Goal: Information Seeking & Learning: Learn about a topic

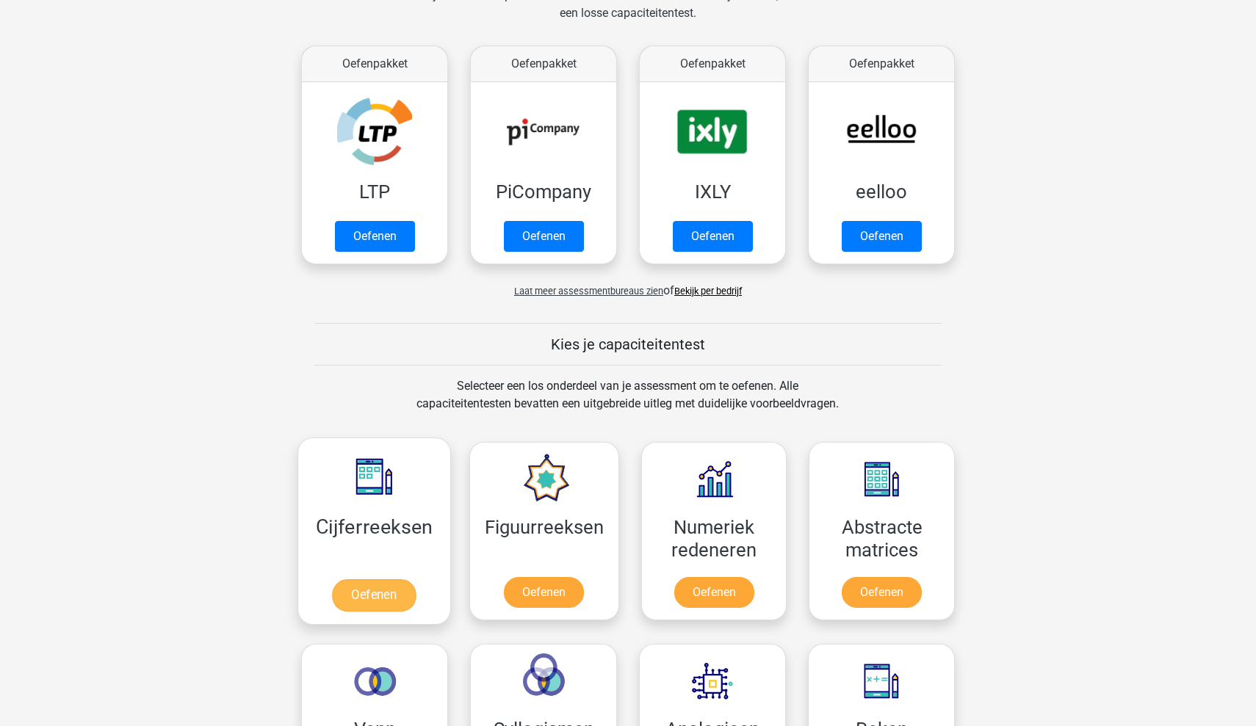
scroll to position [248, 0]
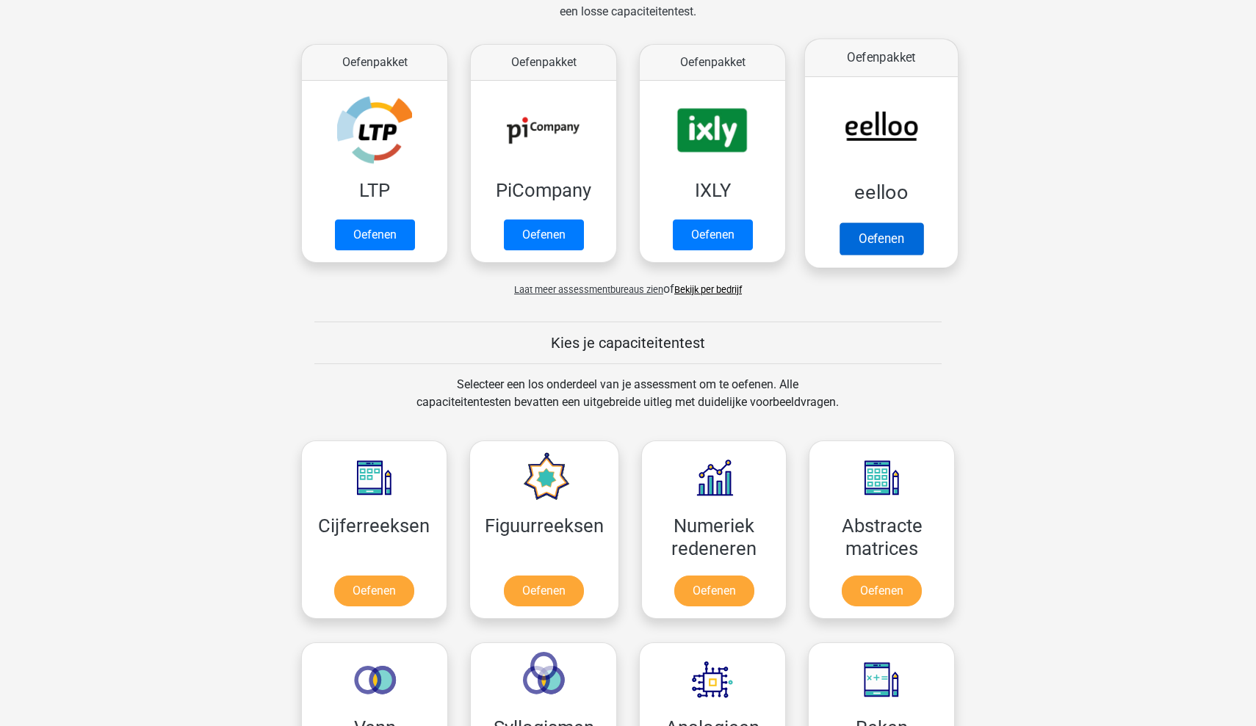
click at [877, 228] on link "Oefenen" at bounding box center [882, 239] width 84 height 32
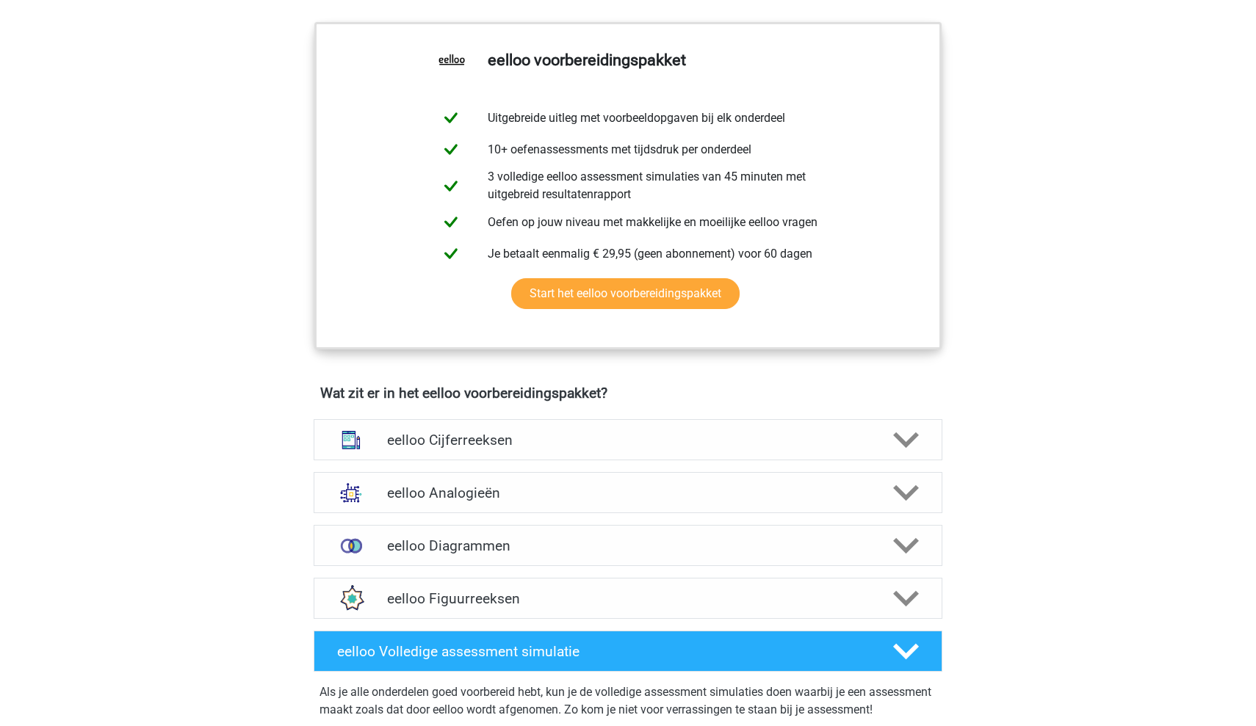
scroll to position [556, 0]
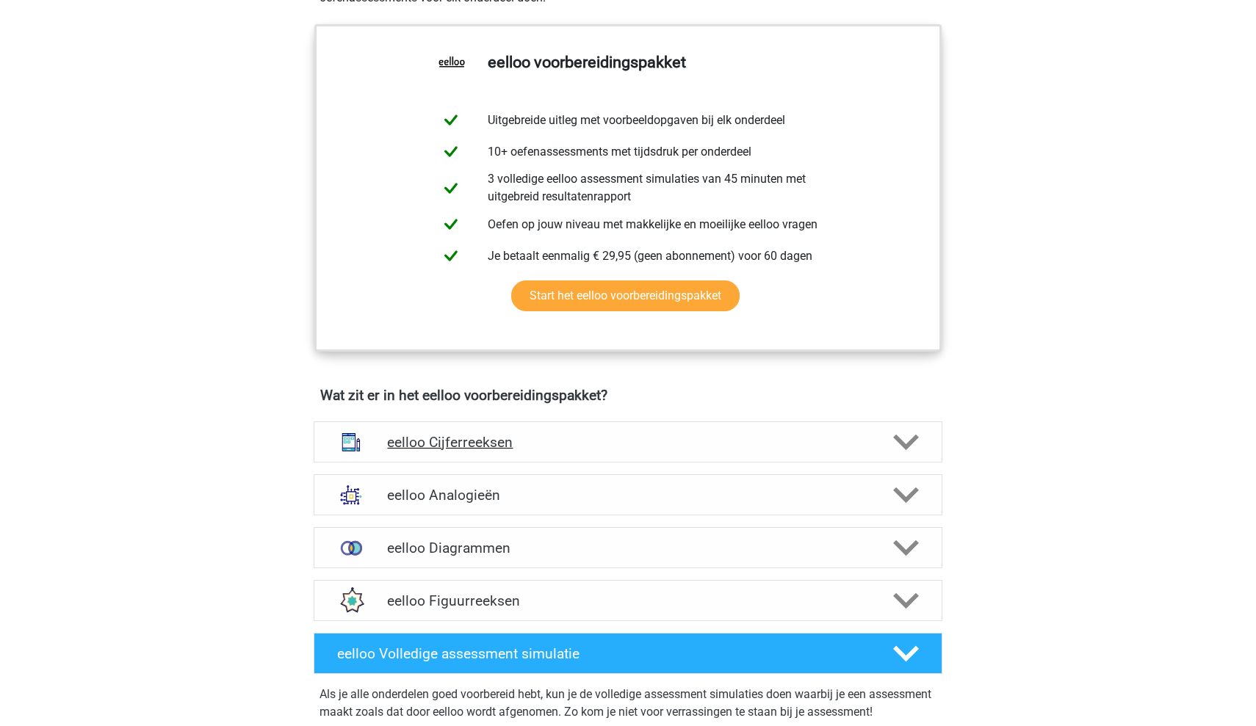
click at [785, 448] on h4 "eelloo Cijferreeksen" at bounding box center [627, 442] width 481 height 17
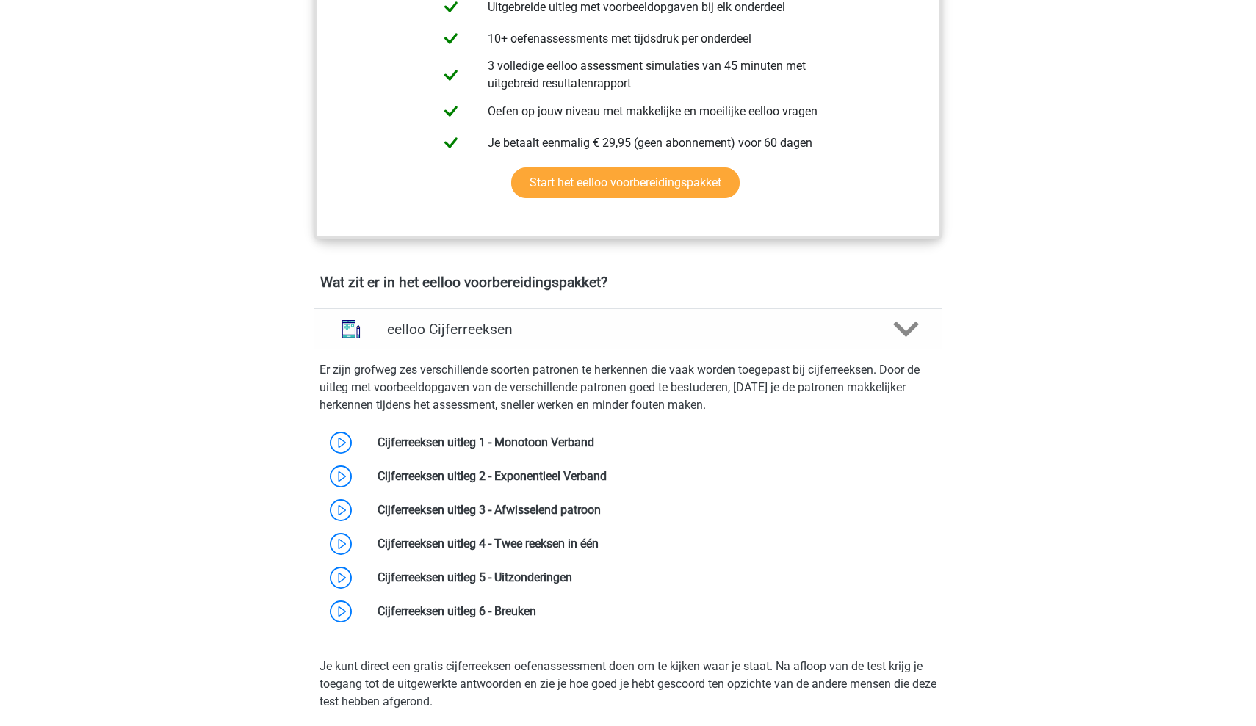
scroll to position [669, 0]
click at [594, 449] on link at bounding box center [594, 443] width 0 height 14
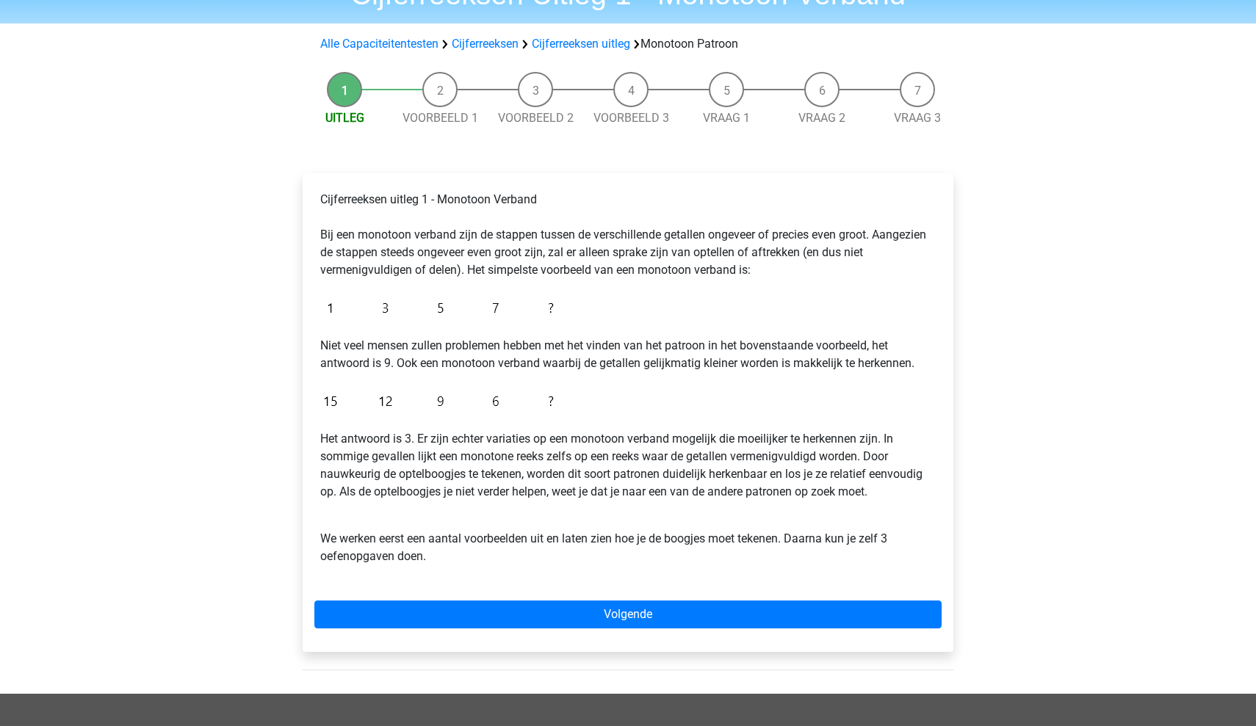
scroll to position [88, 0]
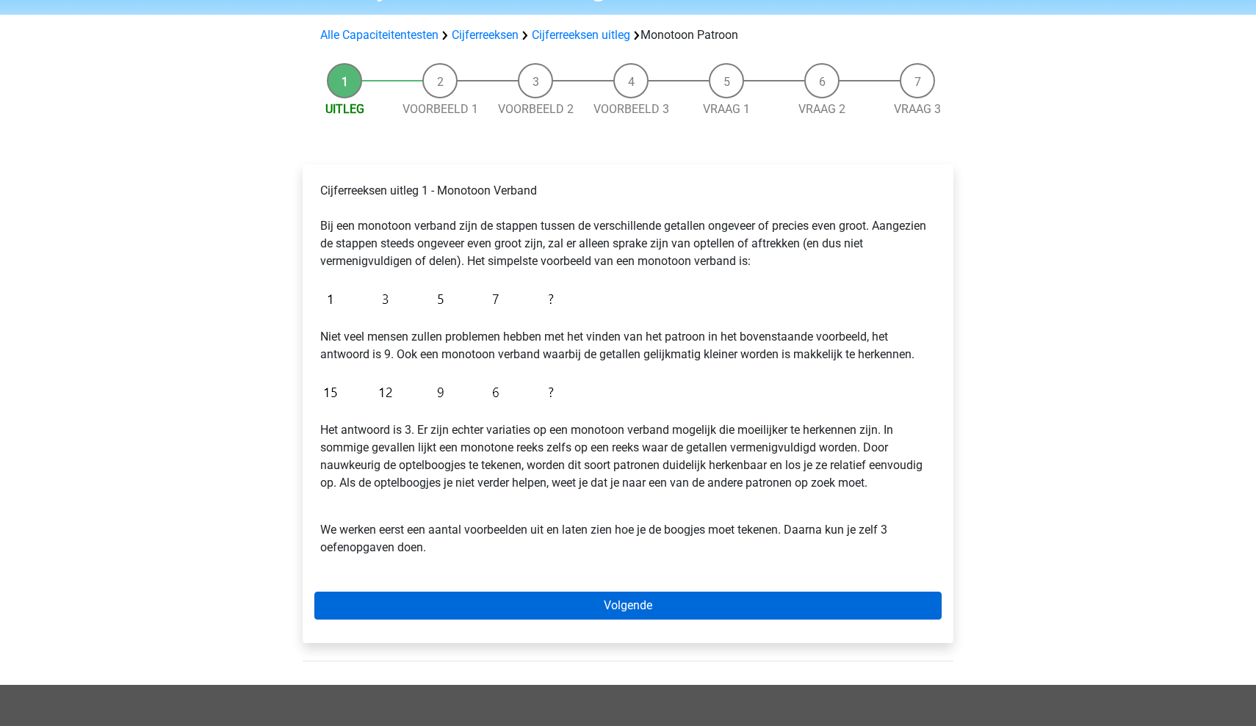
click at [535, 606] on link "Volgende" at bounding box center [627, 606] width 627 height 28
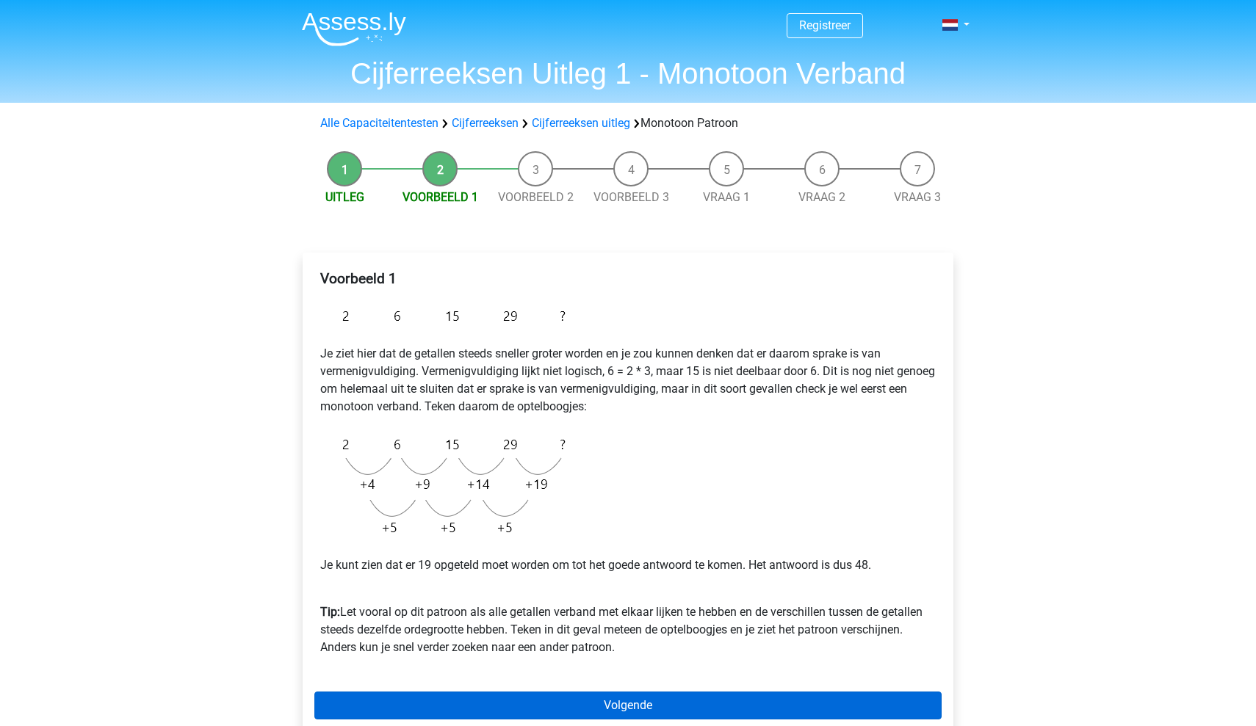
click at [549, 705] on link "Volgende" at bounding box center [627, 706] width 627 height 28
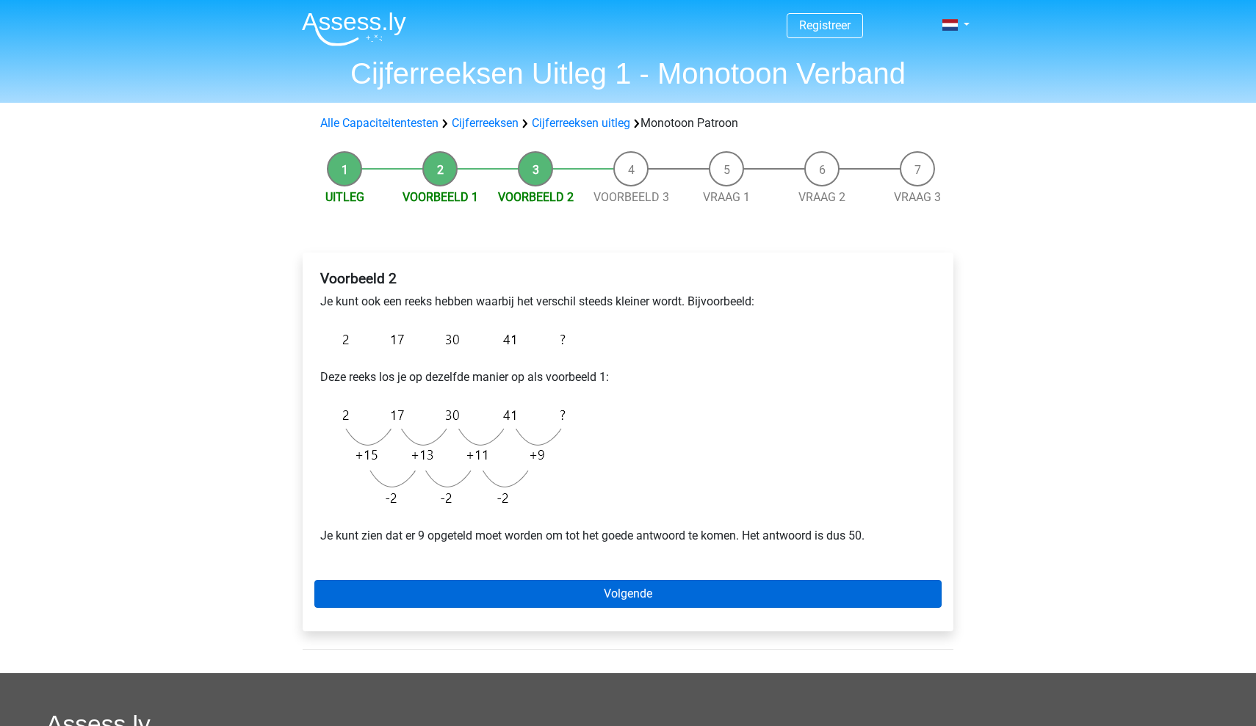
click at [566, 600] on link "Volgende" at bounding box center [627, 594] width 627 height 28
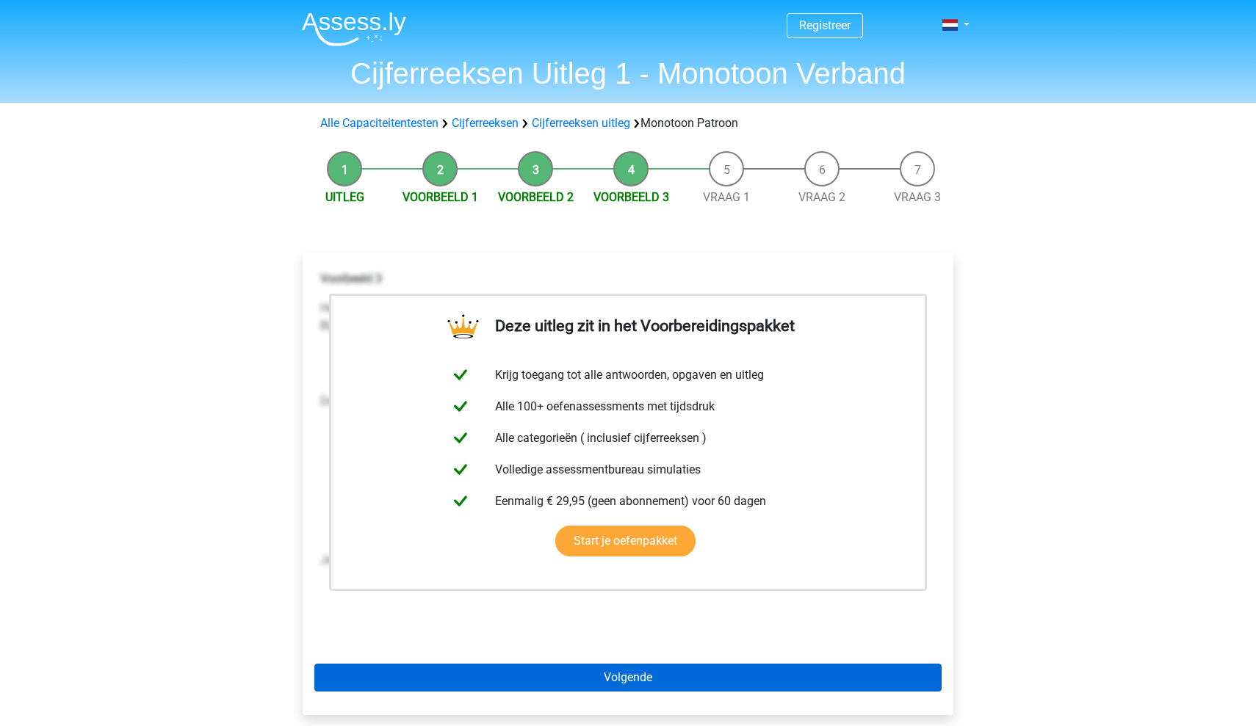
click at [672, 674] on link "Volgende" at bounding box center [627, 678] width 627 height 28
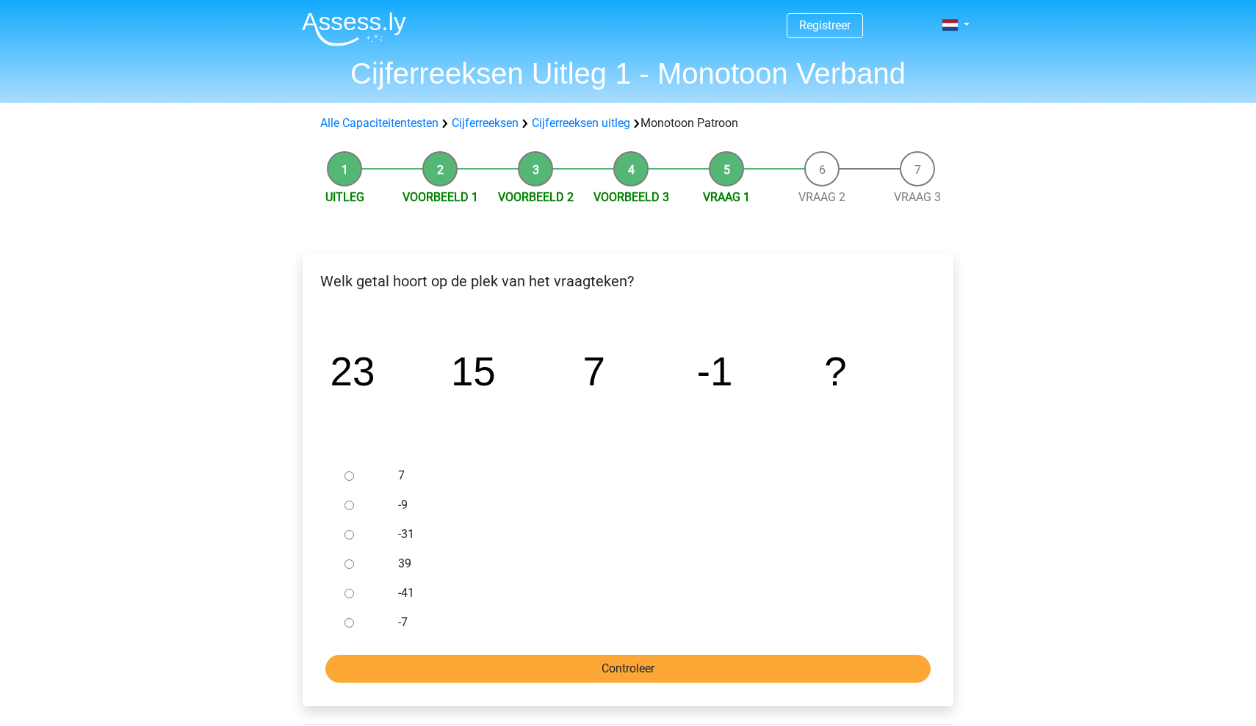
click at [672, 674] on input "Controleer" at bounding box center [627, 669] width 605 height 28
click at [356, 504] on div at bounding box center [363, 505] width 48 height 29
click at [350, 505] on input "-9" at bounding box center [349, 506] width 10 height 10
radio input "true"
click at [449, 659] on input "Controleer" at bounding box center [627, 669] width 605 height 28
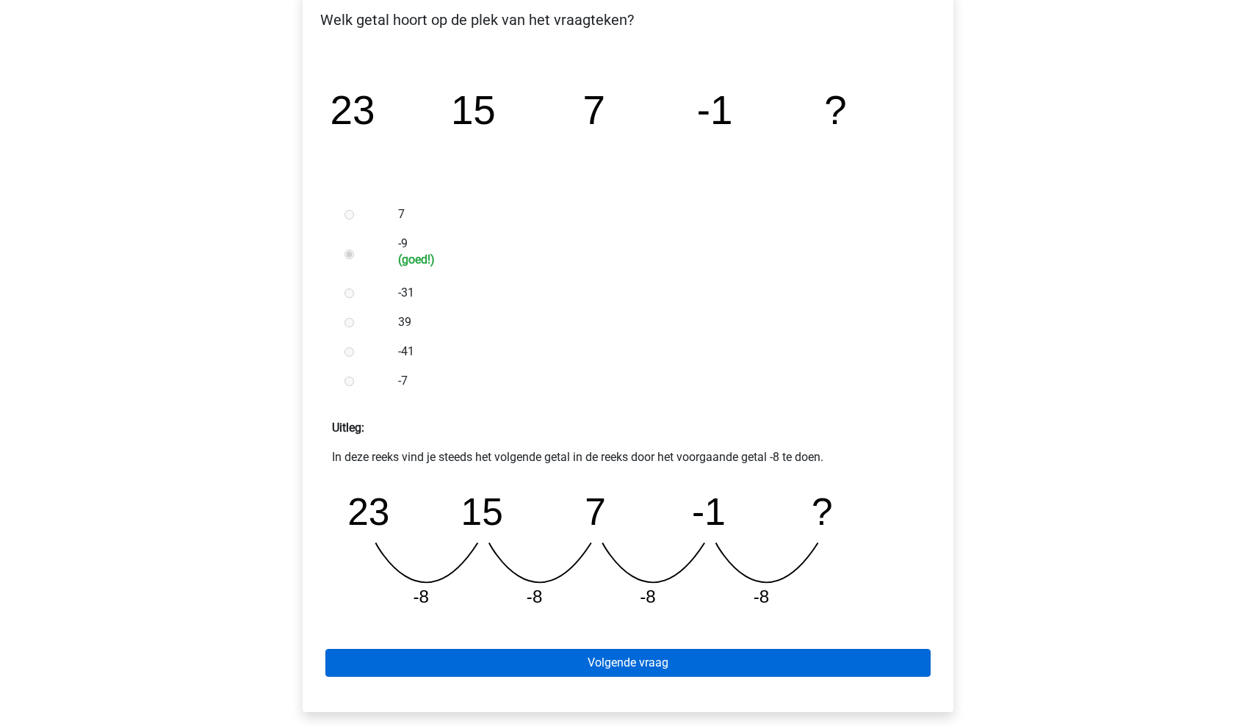
scroll to position [261, 0]
click at [453, 654] on link "Volgende vraag" at bounding box center [627, 663] width 605 height 28
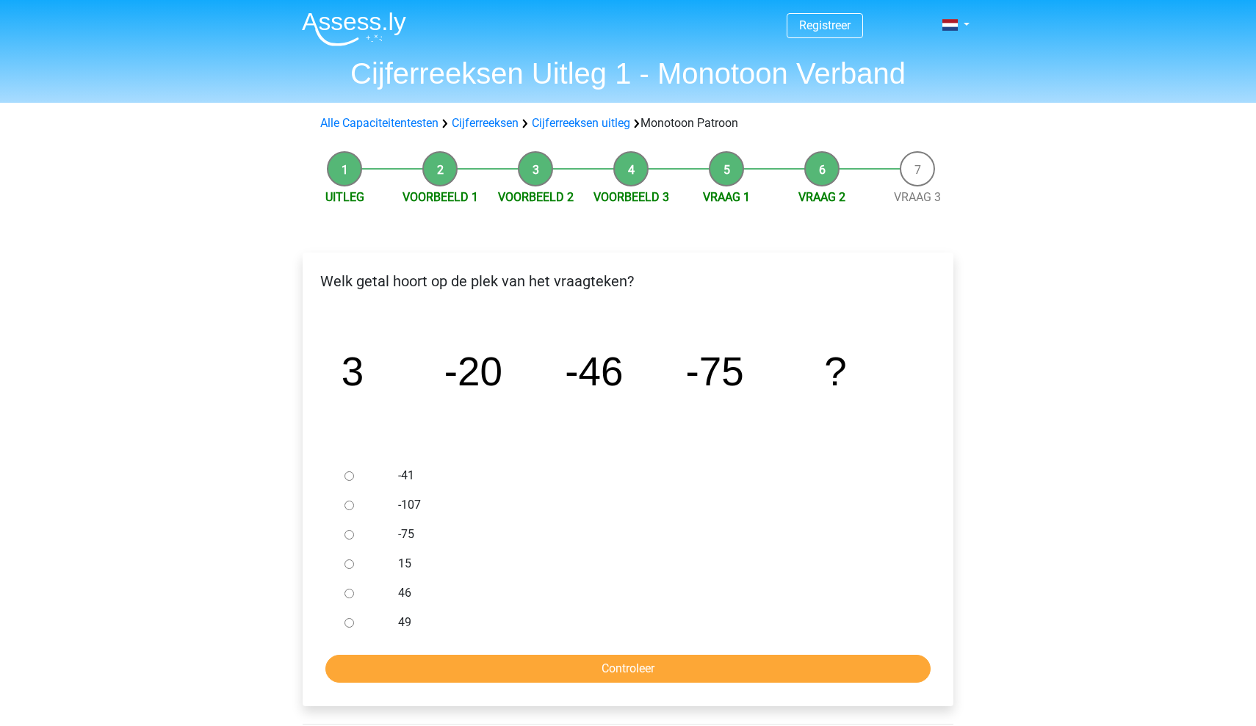
click at [358, 507] on div at bounding box center [363, 505] width 48 height 29
click at [352, 507] on input "-107" at bounding box center [349, 506] width 10 height 10
radio input "true"
click at [418, 670] on input "Controleer" at bounding box center [627, 669] width 605 height 28
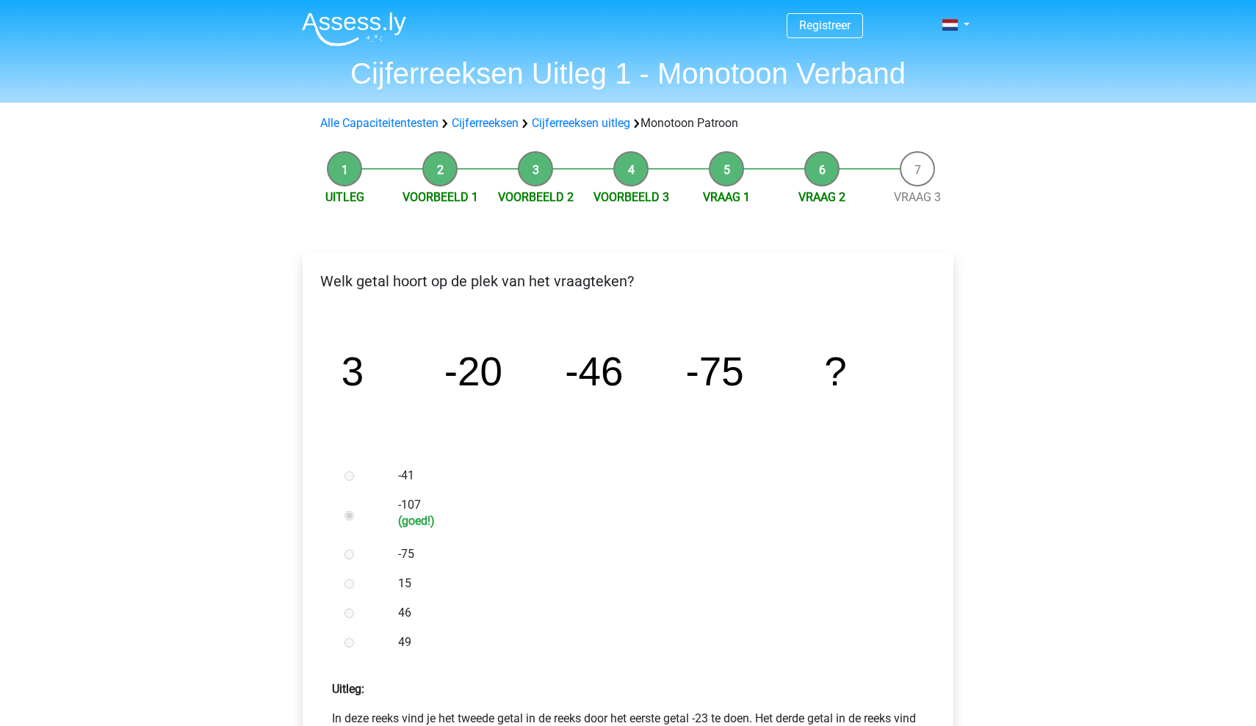
click at [463, 569] on div "15" at bounding box center [652, 583] width 530 height 29
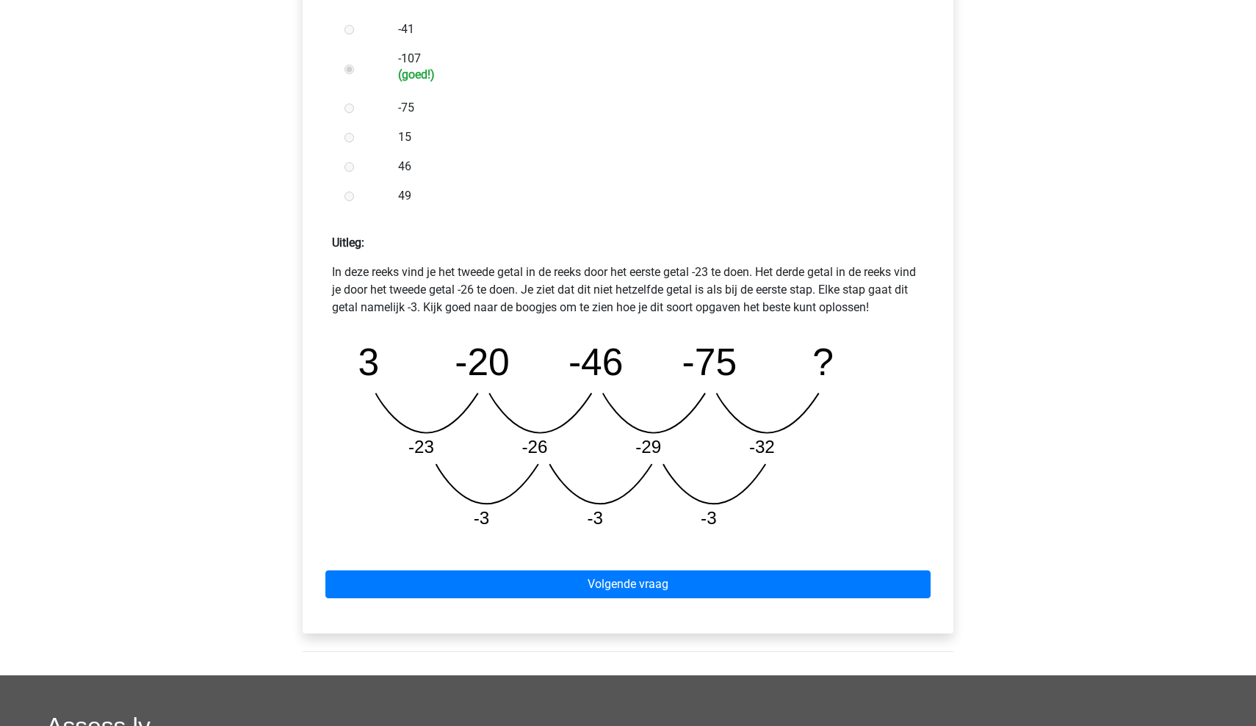
scroll to position [489, 0]
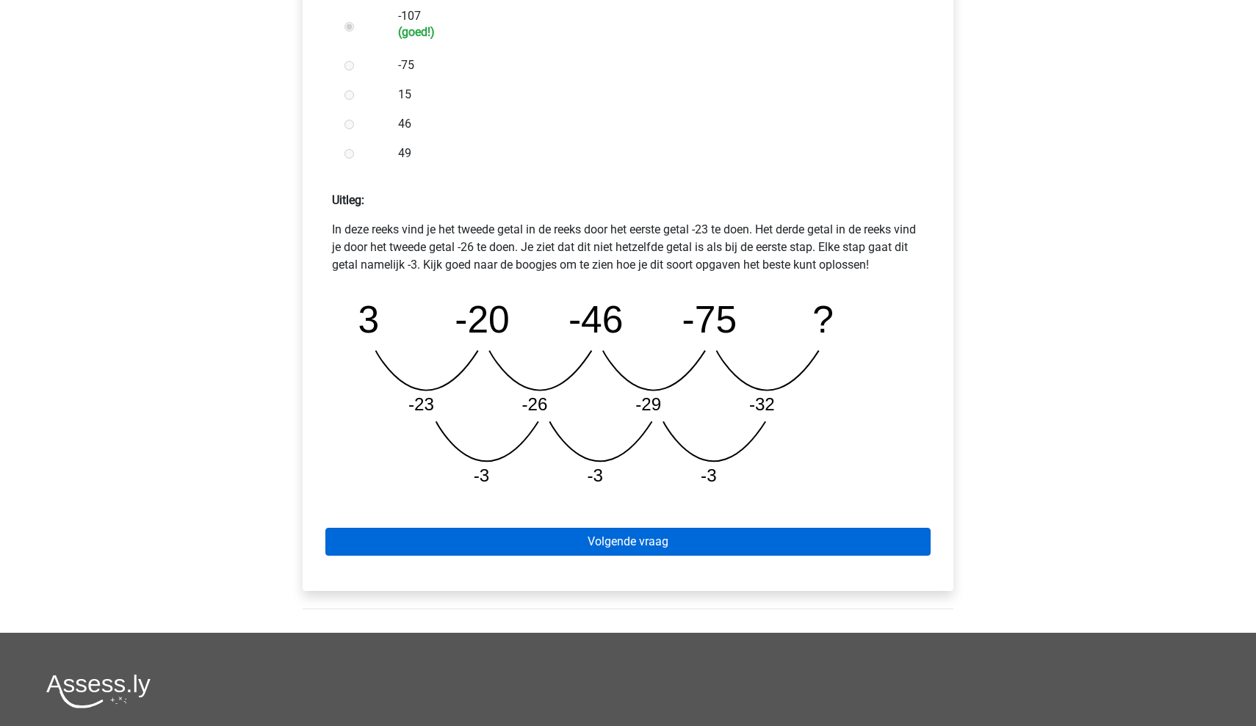
click at [468, 539] on link "Volgende vraag" at bounding box center [627, 542] width 605 height 28
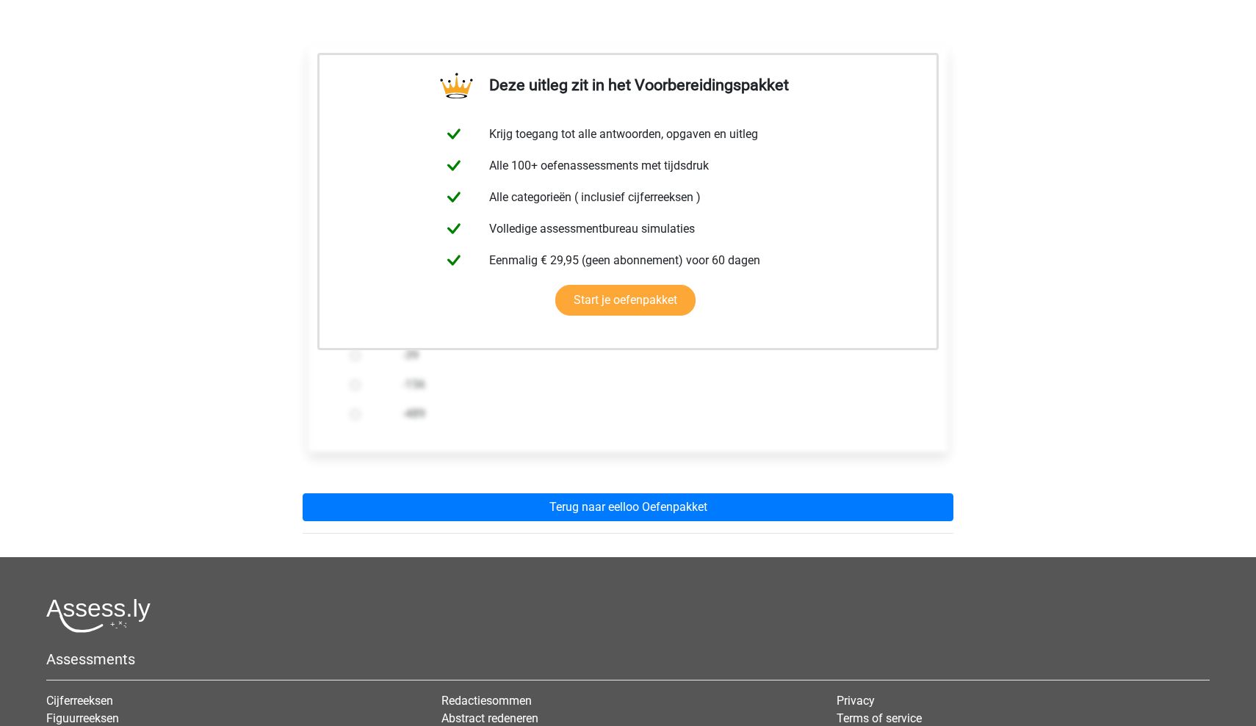
scroll to position [209, 0]
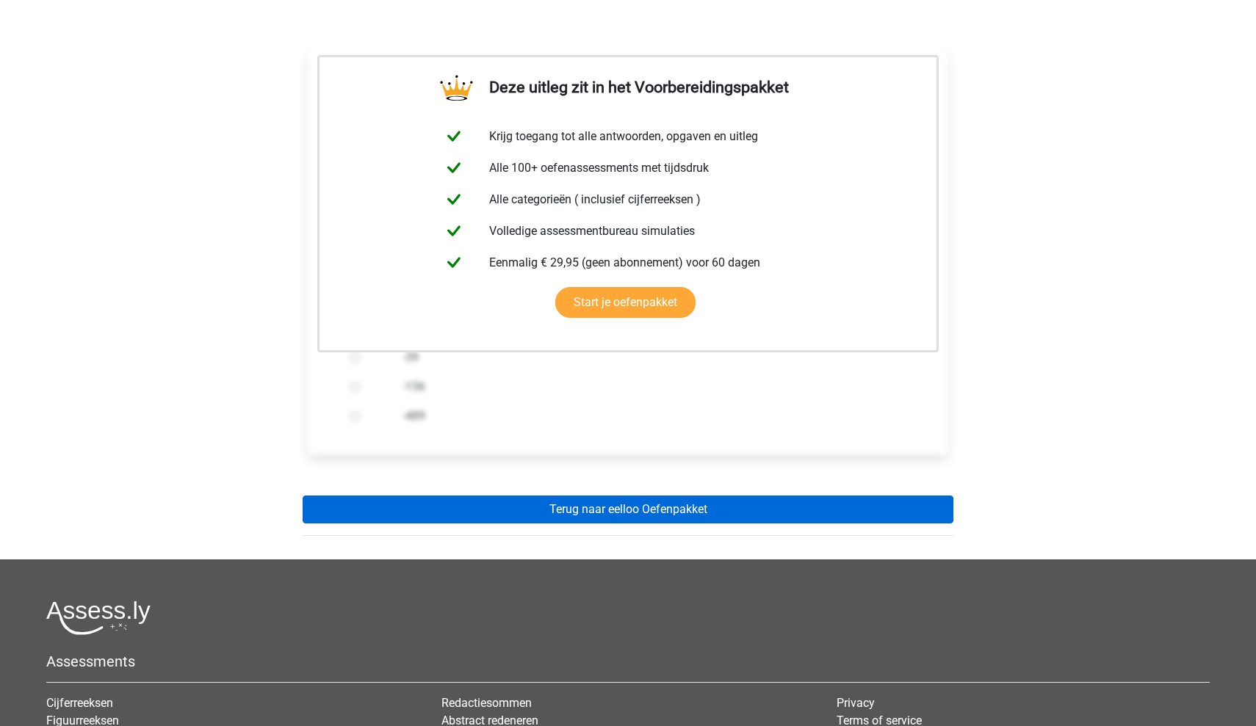
click at [654, 504] on link "Terug naar eelloo Oefenpakket" at bounding box center [628, 510] width 651 height 28
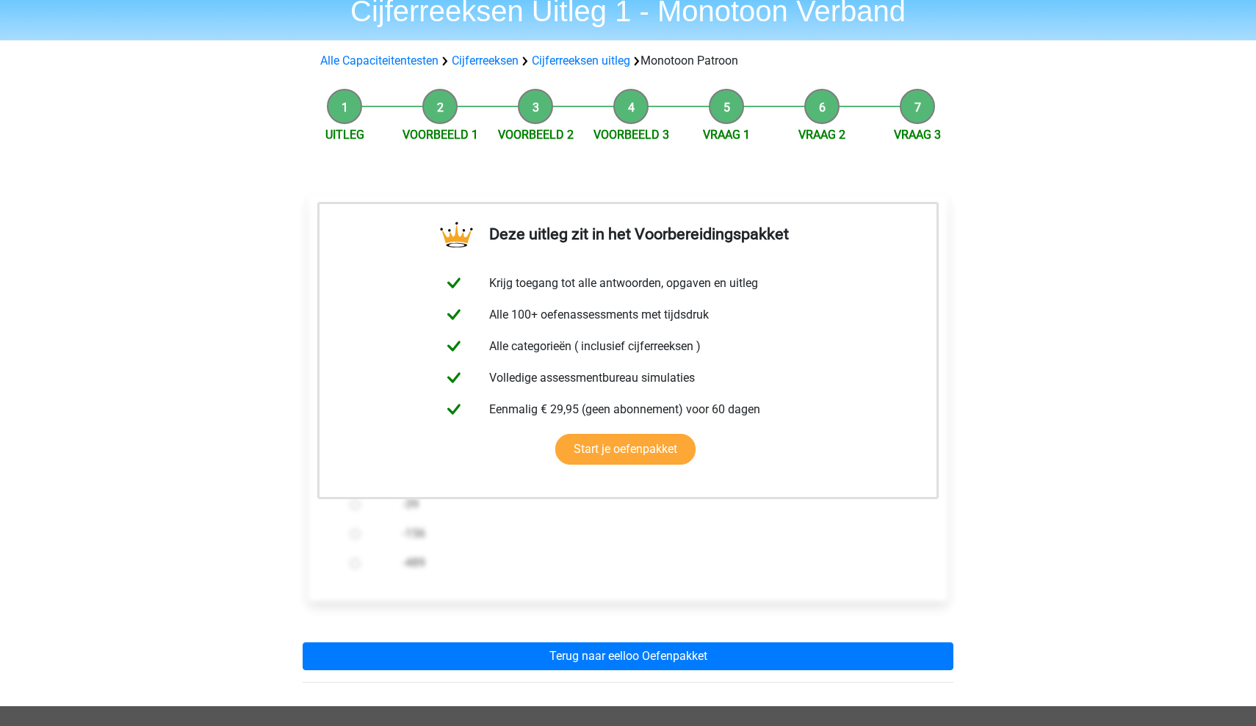
scroll to position [61, 0]
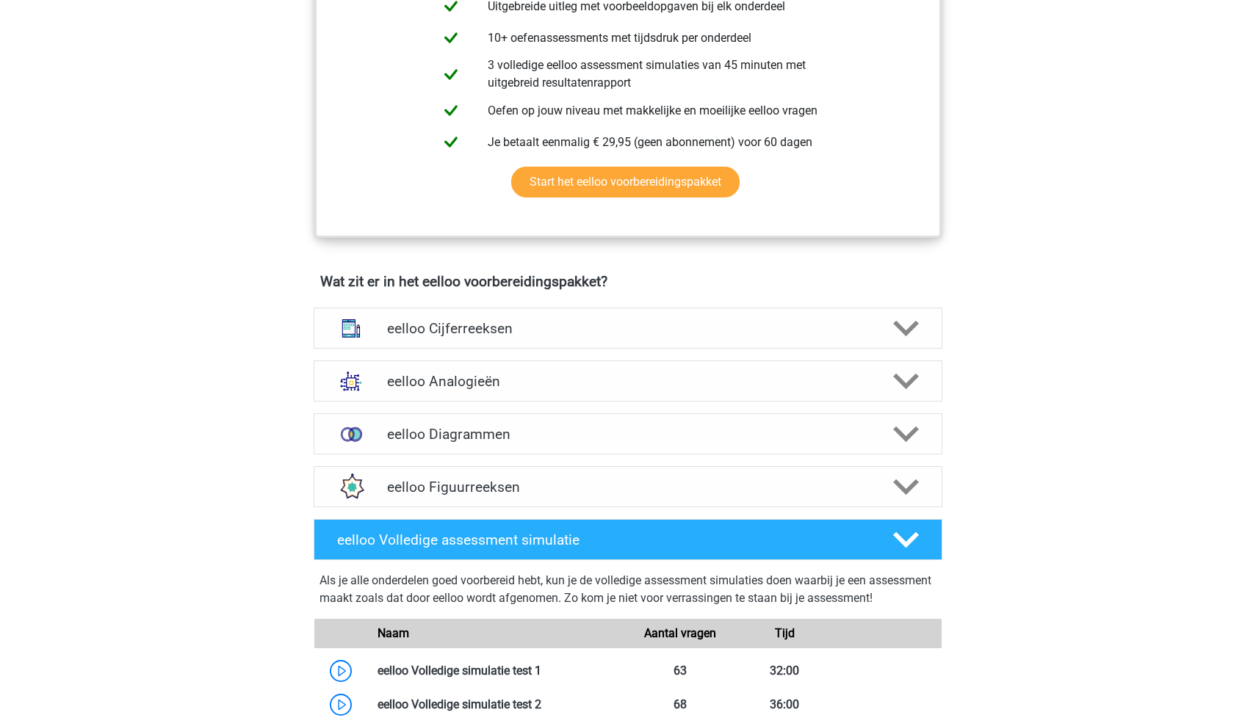
scroll to position [665, 0]
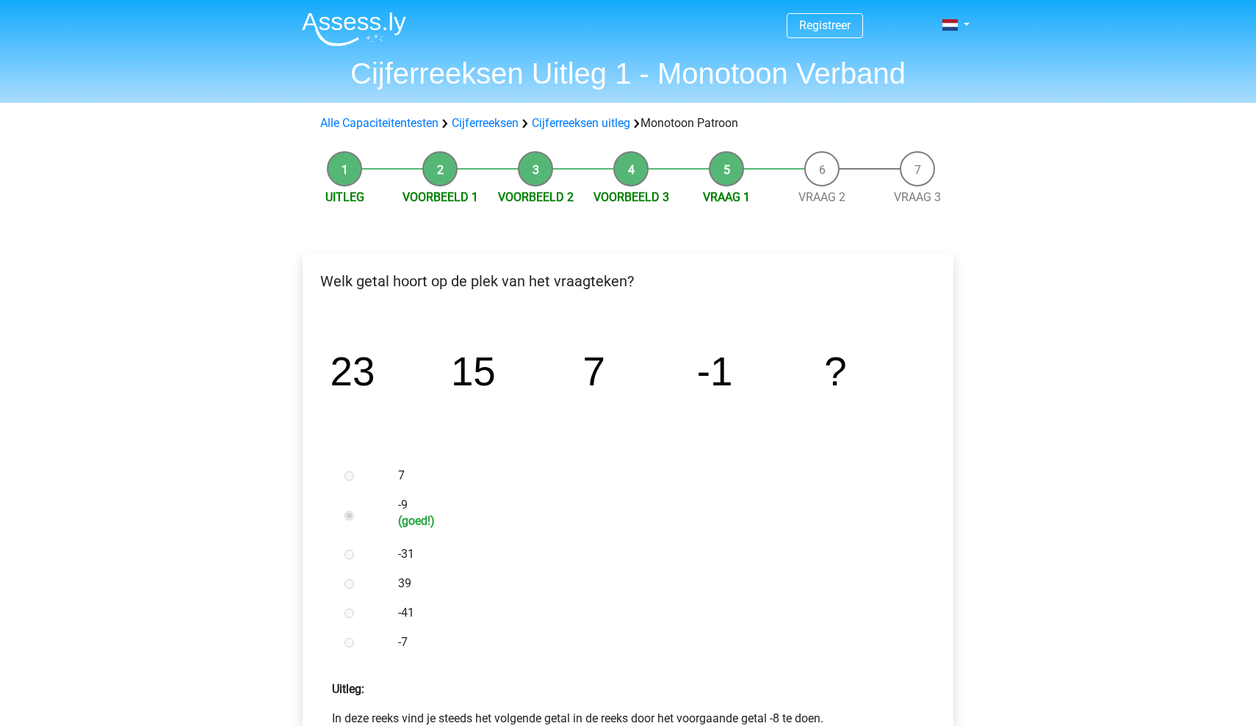
scroll to position [261, 0]
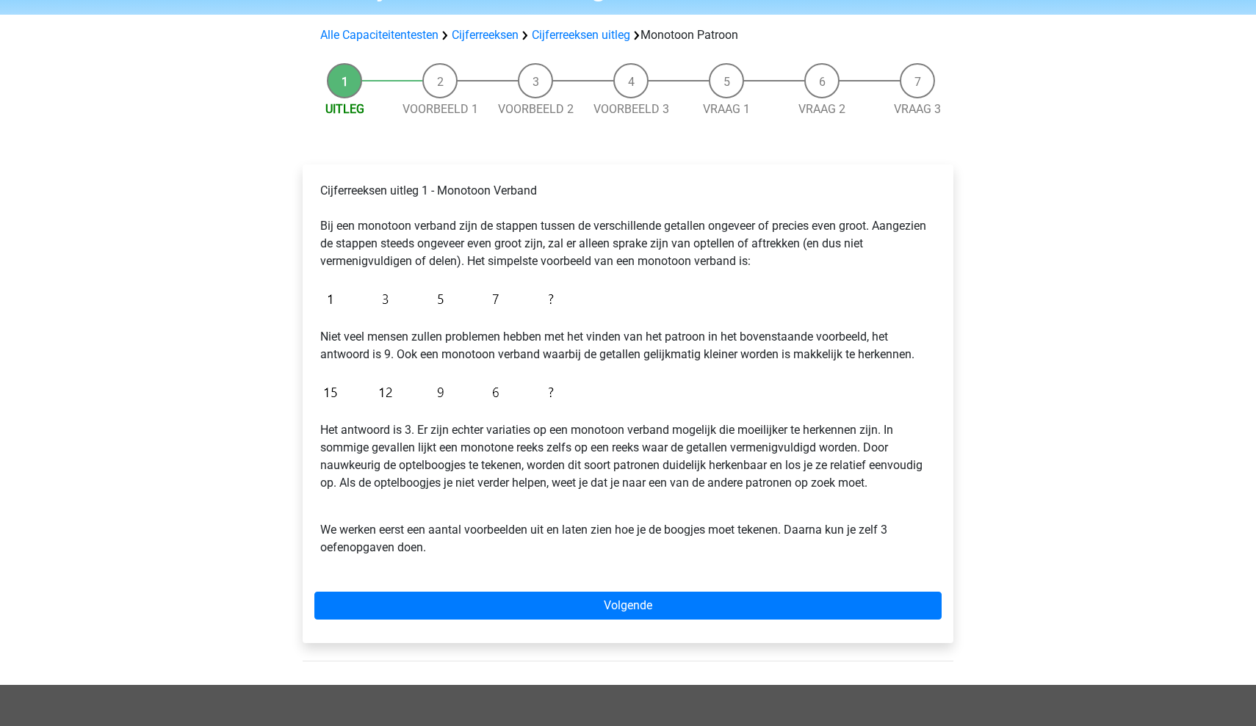
scroll to position [88, 0]
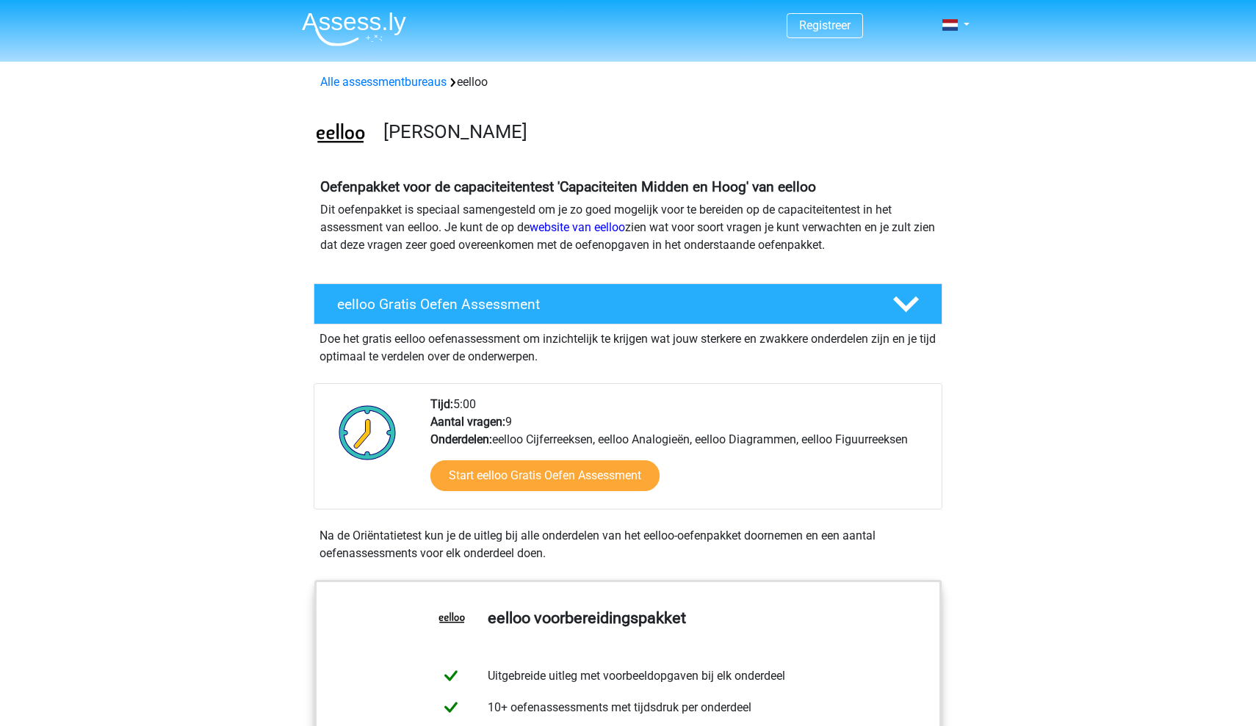
scroll to position [669, 0]
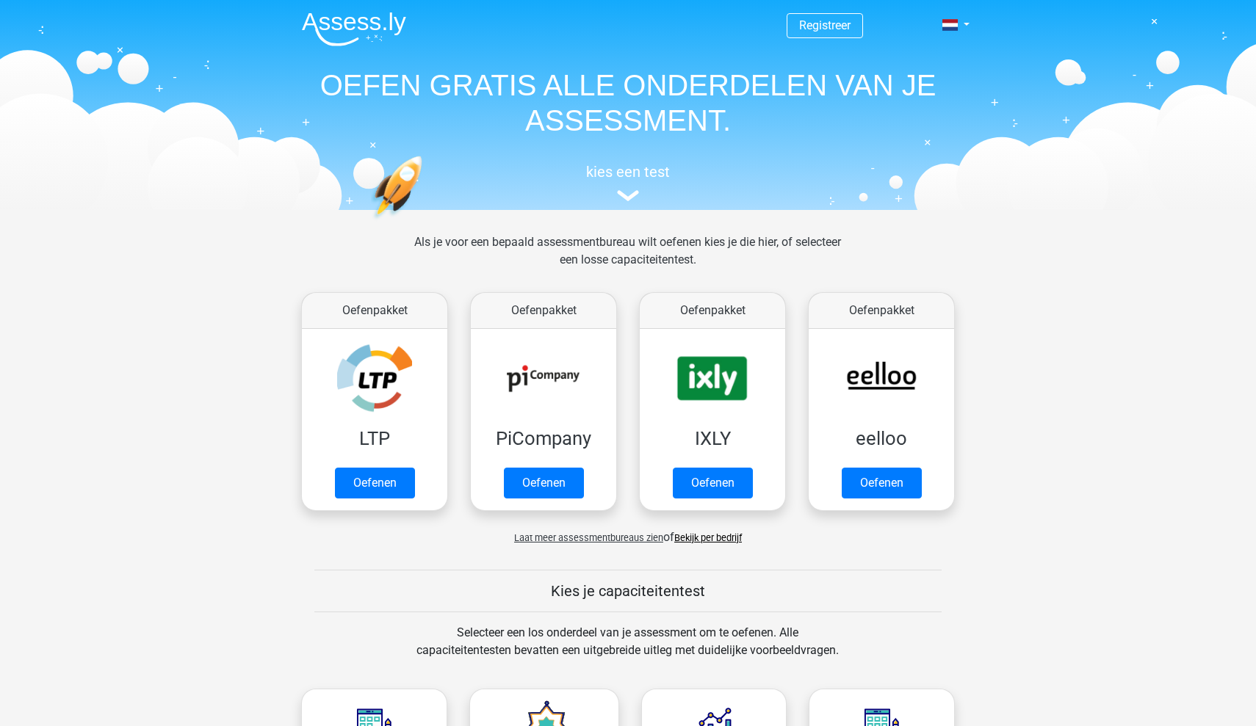
scroll to position [248, 0]
click at [888, 494] on link "Oefenen" at bounding box center [882, 487] width 84 height 32
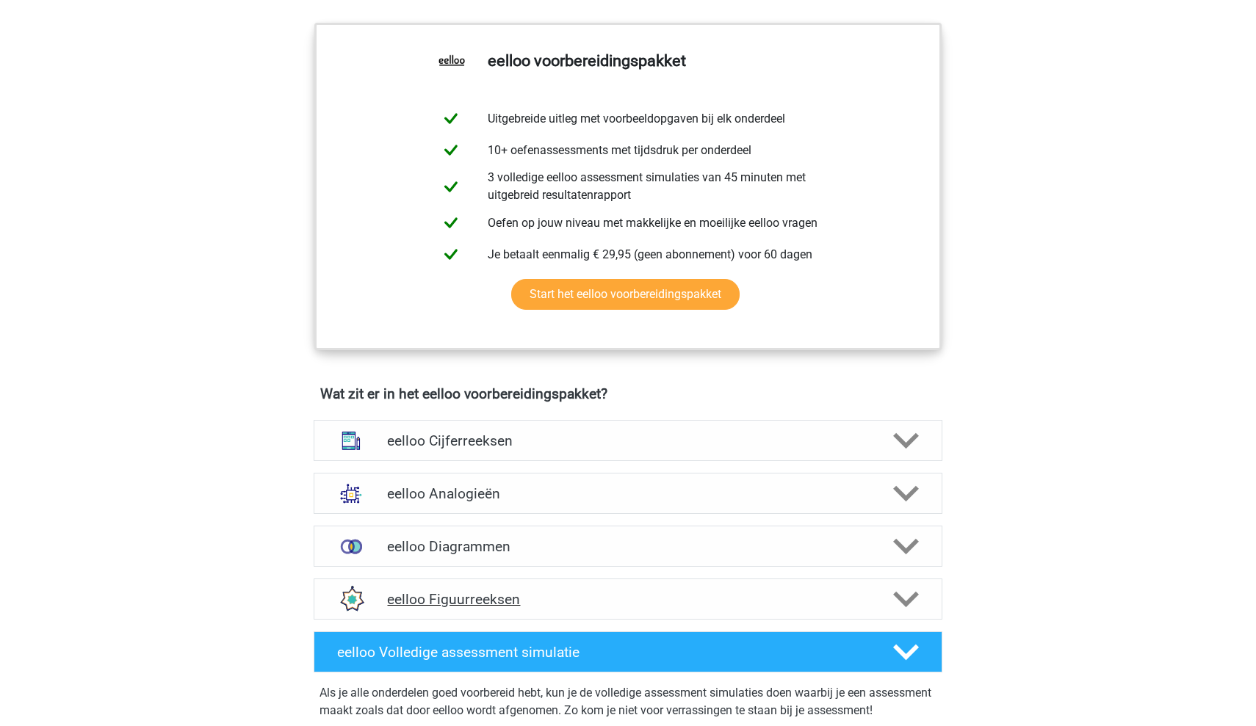
scroll to position [557, 0]
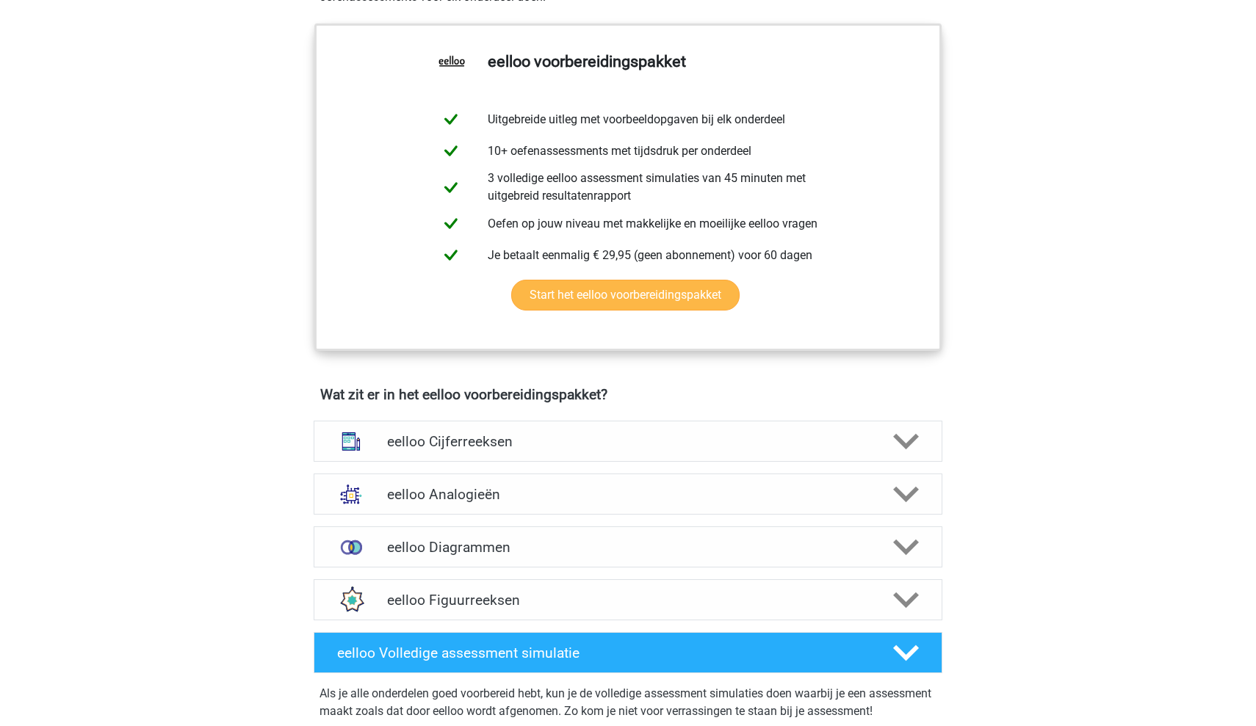
click at [607, 303] on link "Start het eelloo voorbereidingspakket" at bounding box center [625, 295] width 228 height 31
